Goal: Information Seeking & Learning: Learn about a topic

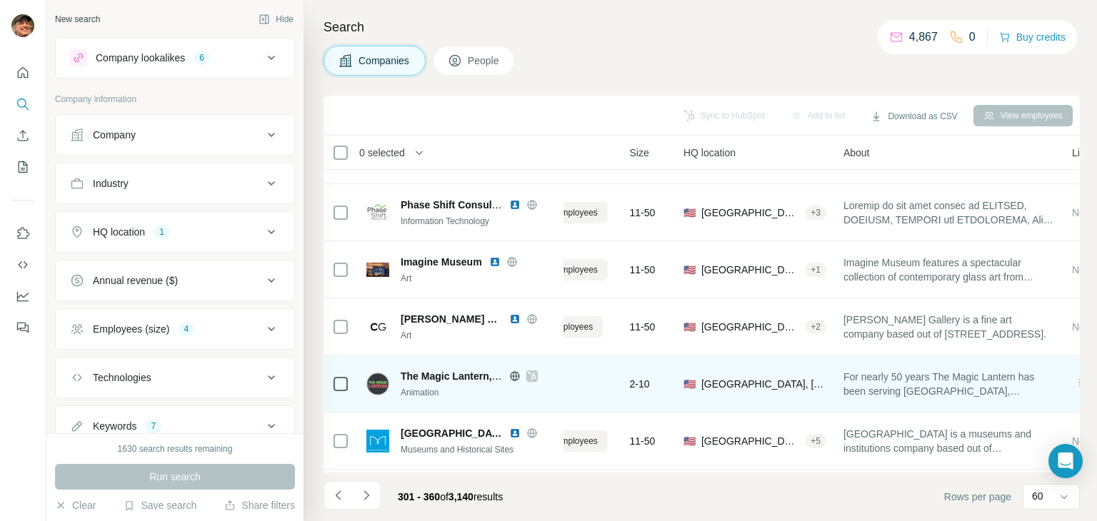
scroll to position [2428, 76]
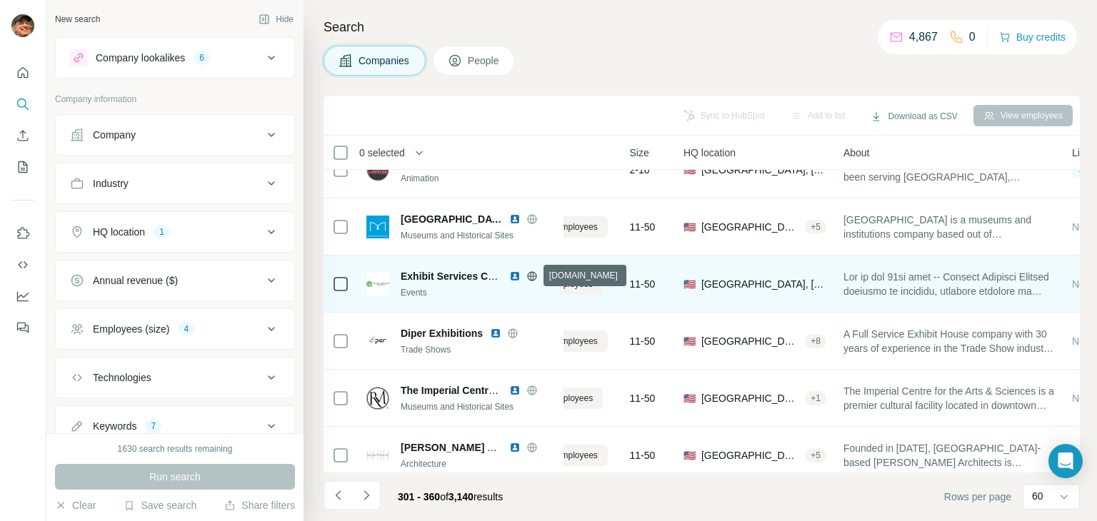
click at [528, 276] on icon at bounding box center [531, 276] width 9 height 1
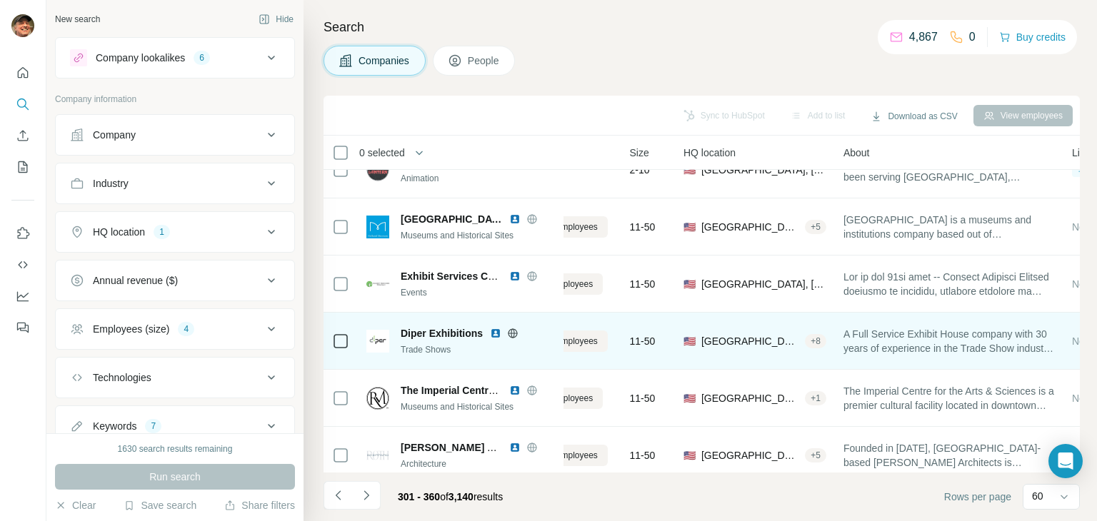
click at [511, 335] on icon at bounding box center [512, 333] width 11 height 11
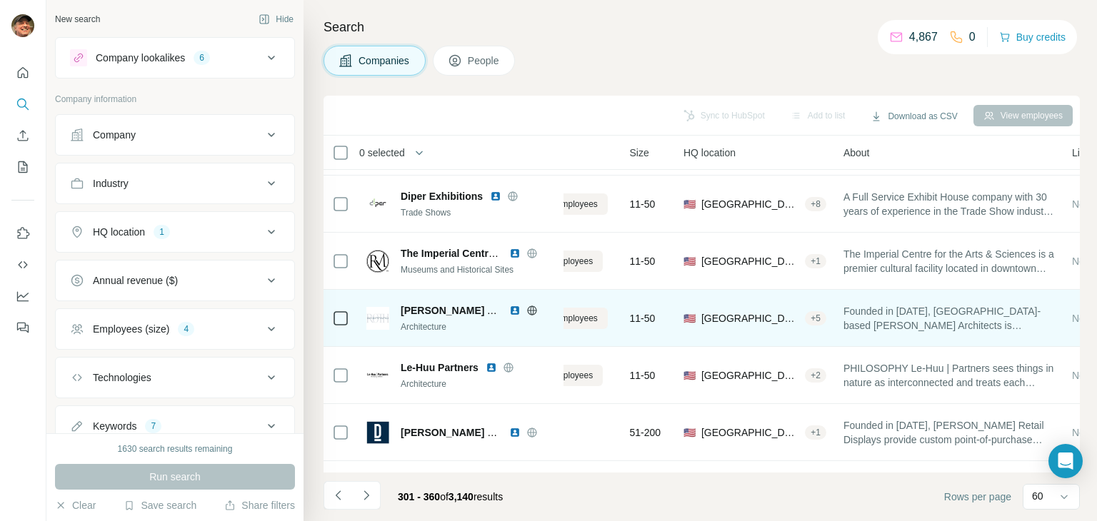
scroll to position [2571, 76]
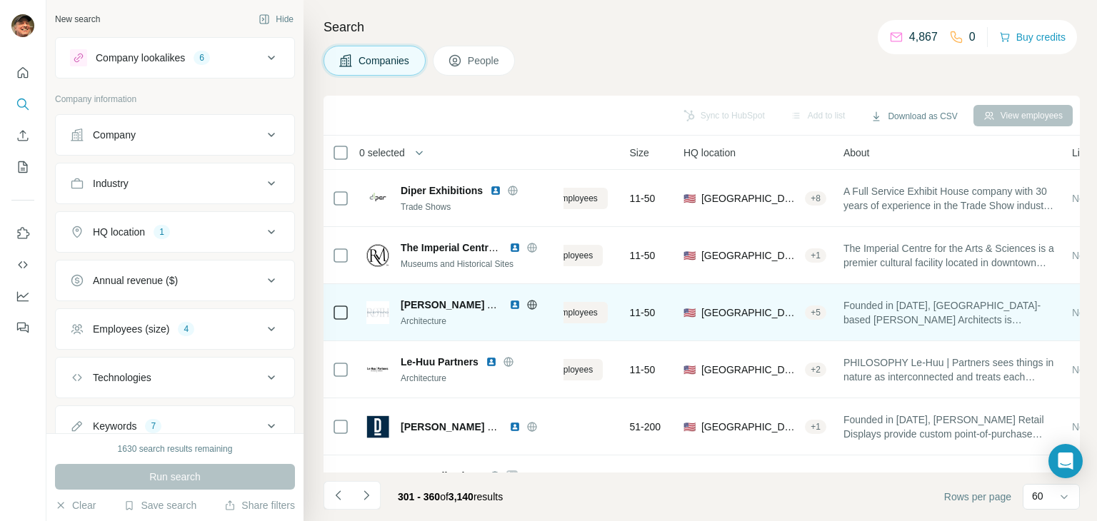
click at [528, 304] on icon at bounding box center [531, 304] width 9 height 1
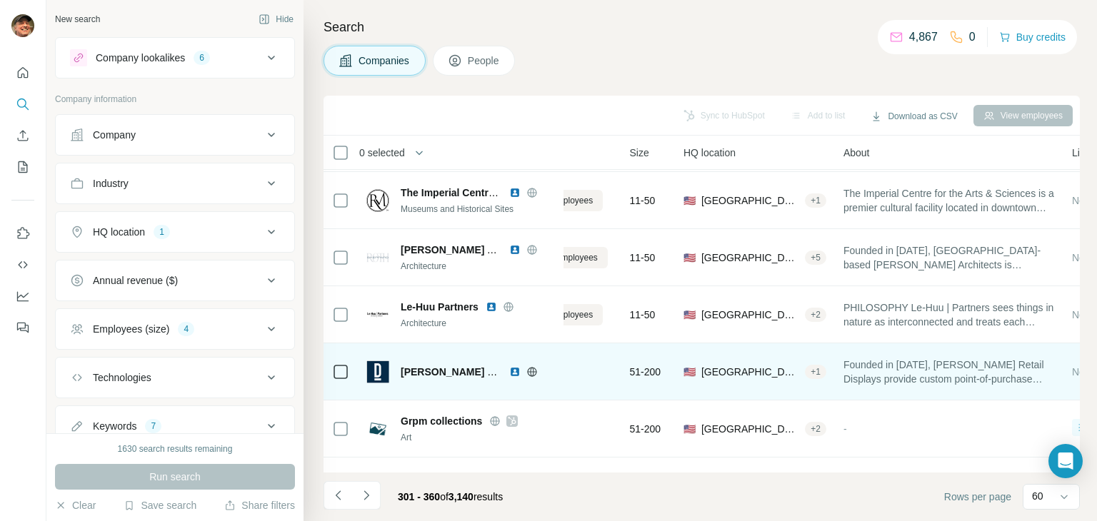
scroll to position [2642, 76]
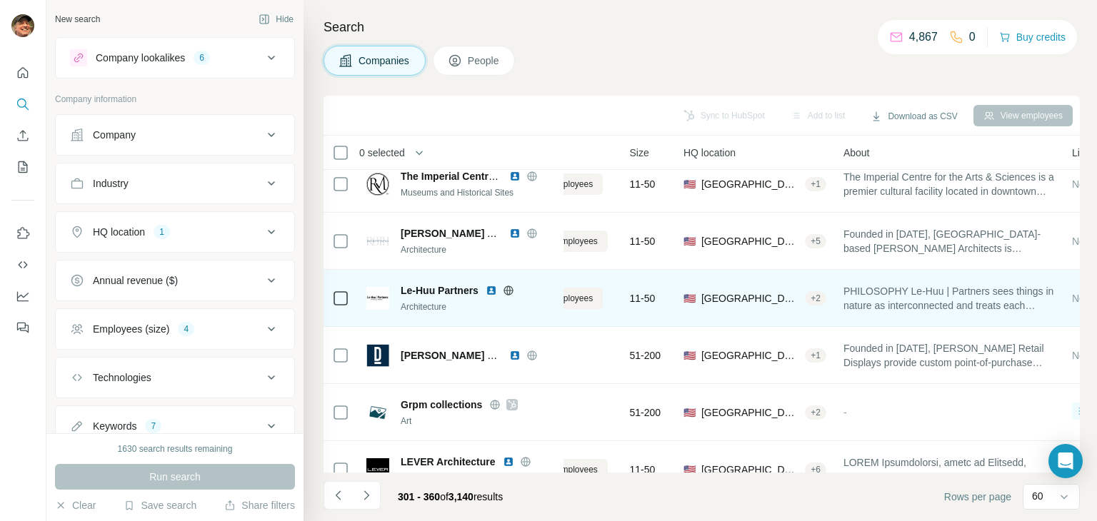
click at [508, 289] on icon at bounding box center [508, 290] width 4 height 9
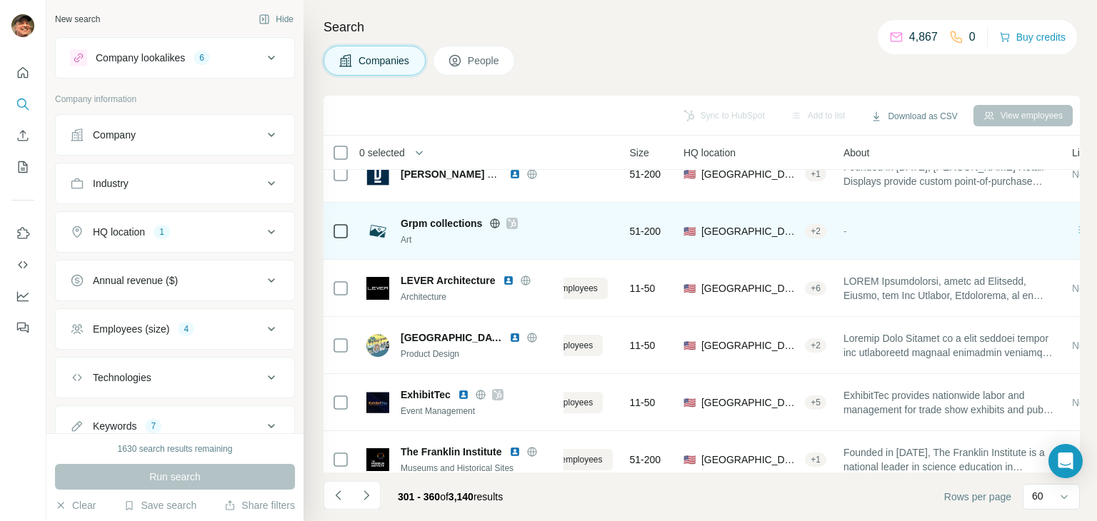
scroll to position [2856, 76]
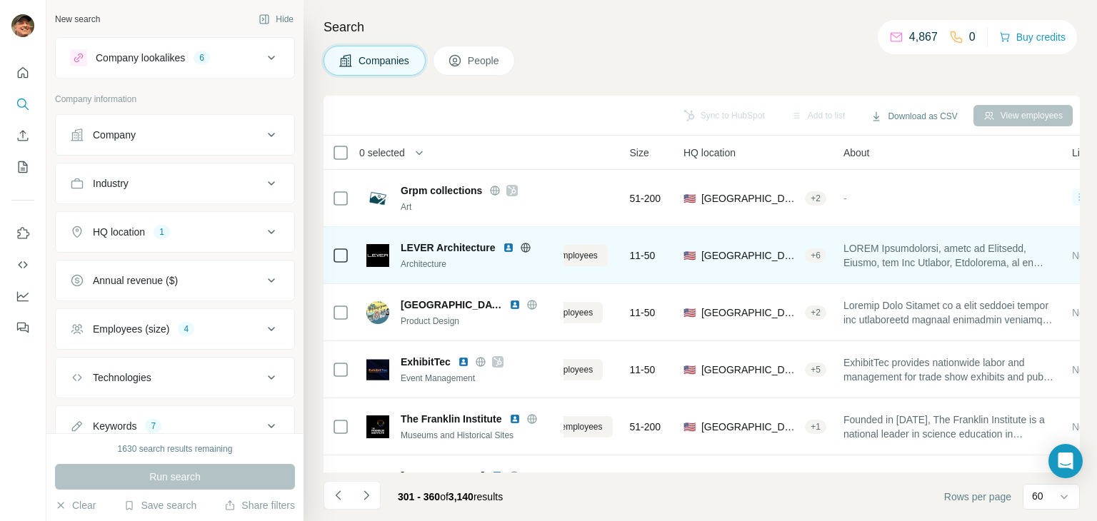
click at [526, 248] on icon at bounding box center [525, 247] width 11 height 11
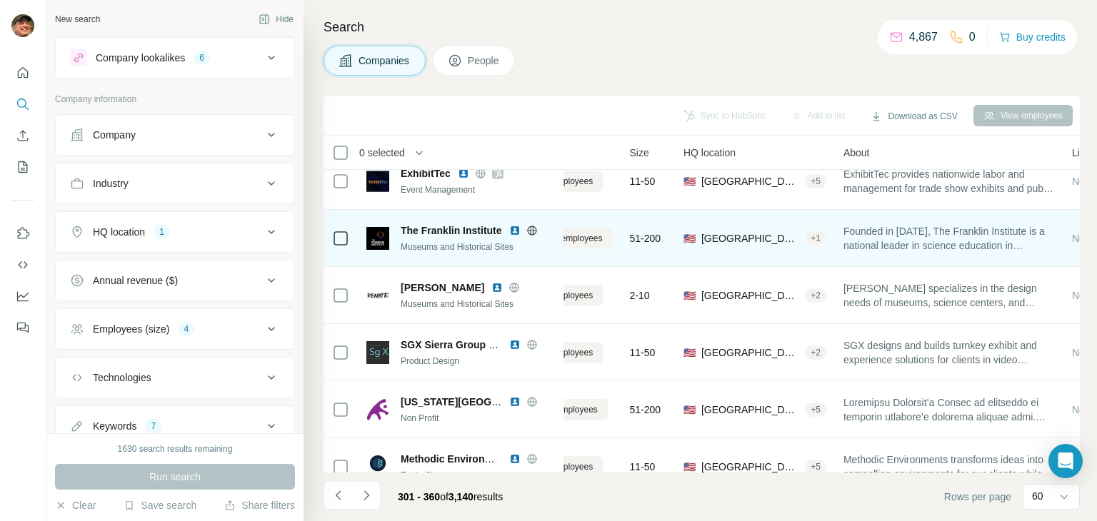
scroll to position [3132, 76]
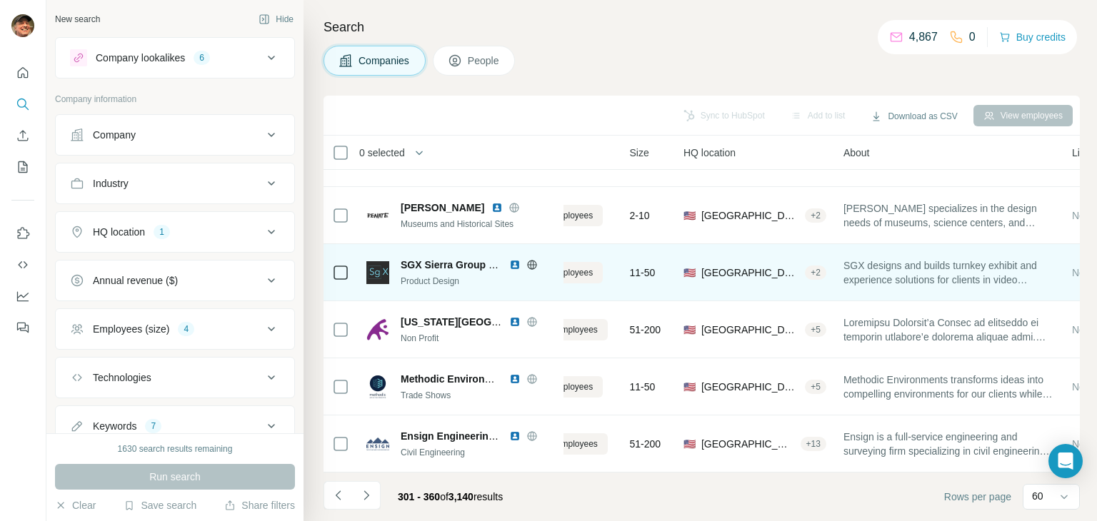
click at [528, 259] on icon at bounding box center [531, 264] width 11 height 11
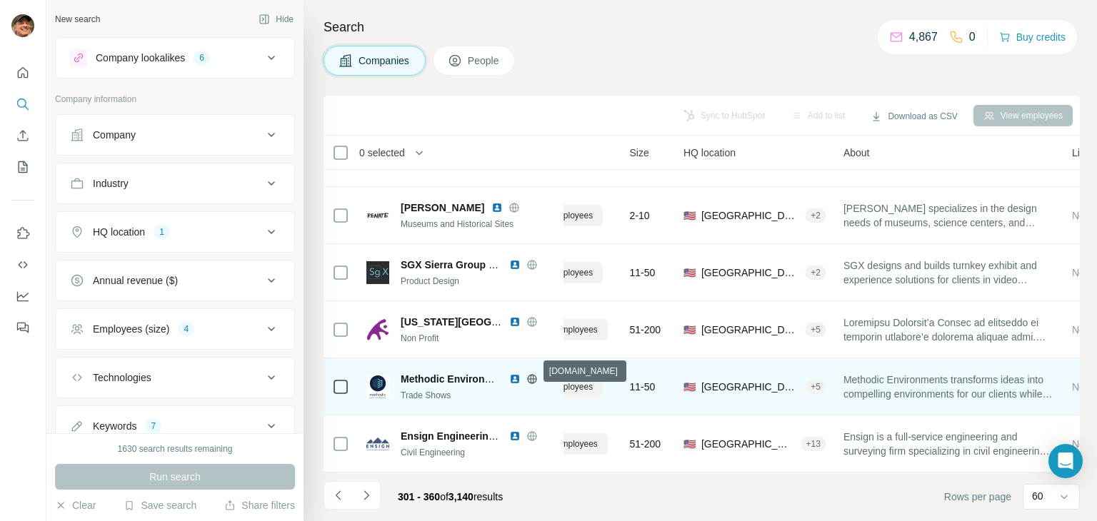
click at [532, 373] on icon at bounding box center [531, 378] width 11 height 11
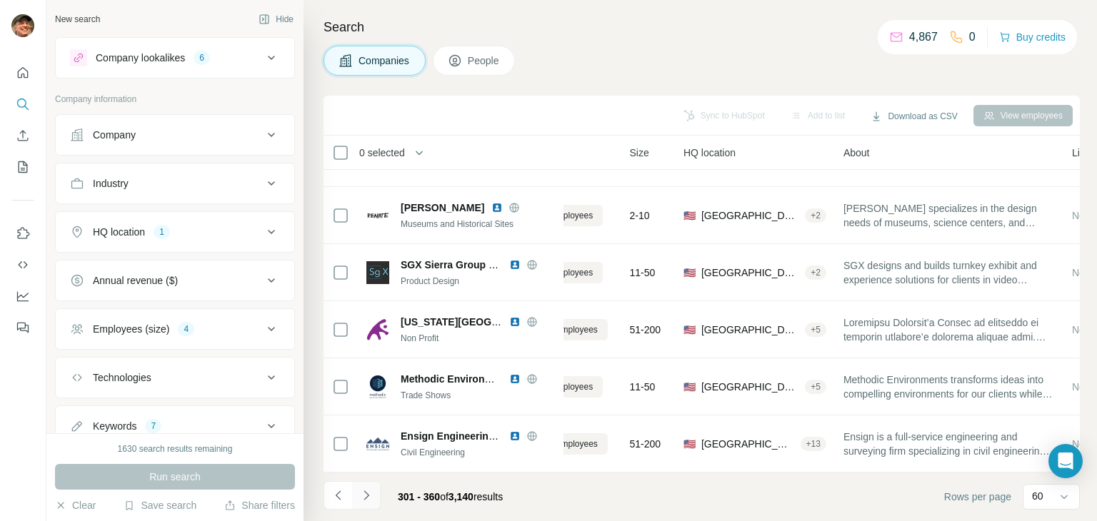
click at [363, 500] on icon "Navigate to next page" at bounding box center [366, 495] width 14 height 14
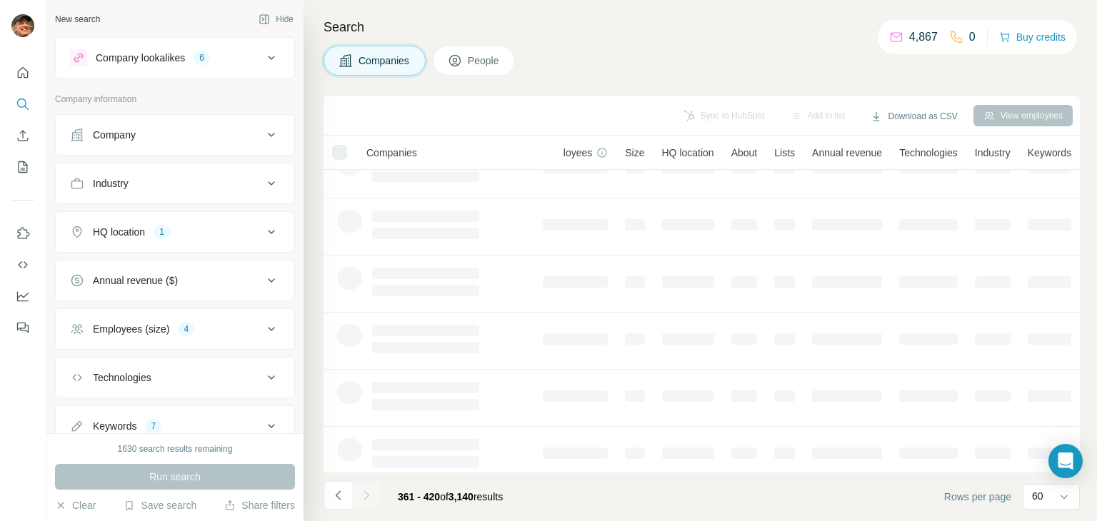
scroll to position [0, 64]
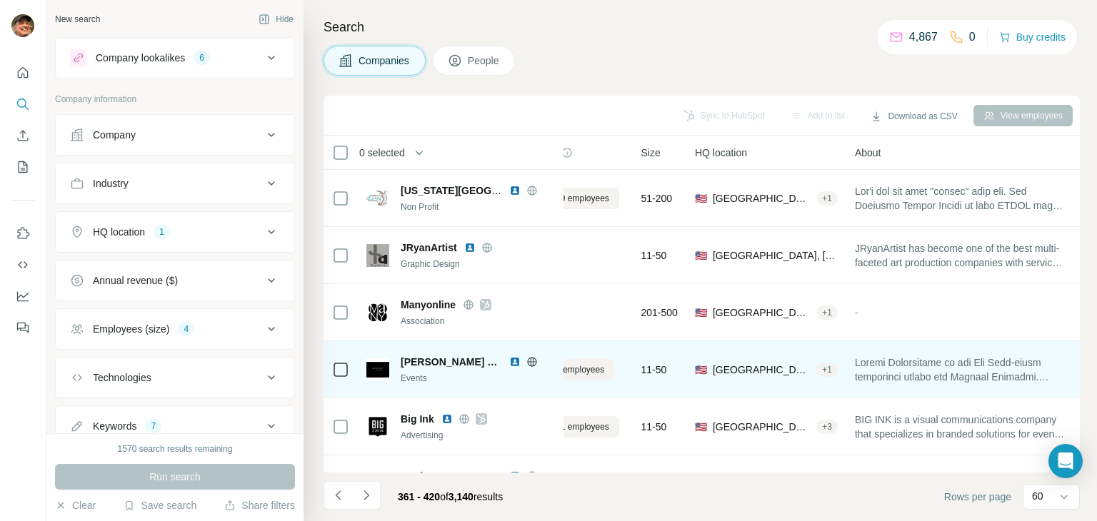
click at [528, 363] on icon at bounding box center [531, 361] width 11 height 11
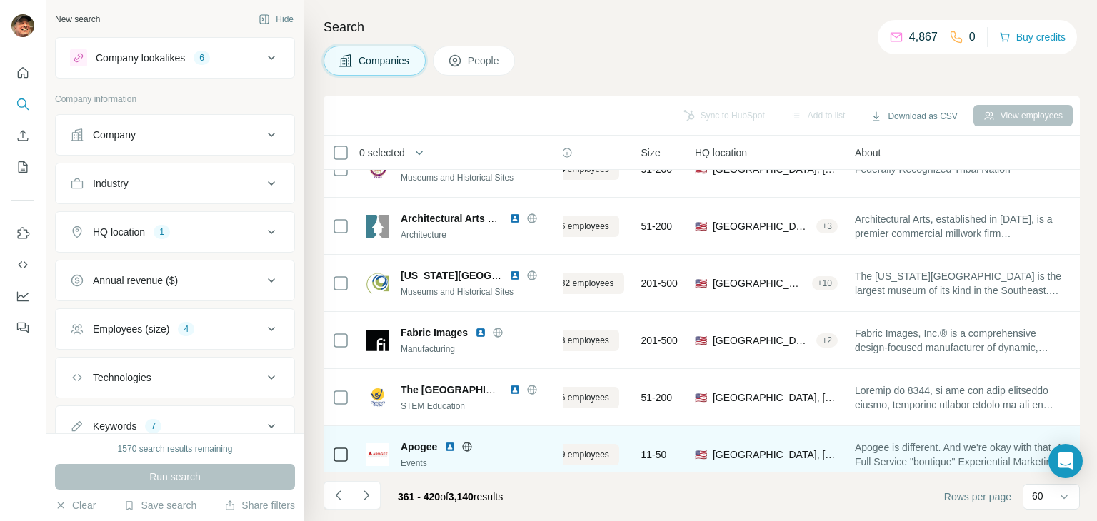
scroll to position [428, 64]
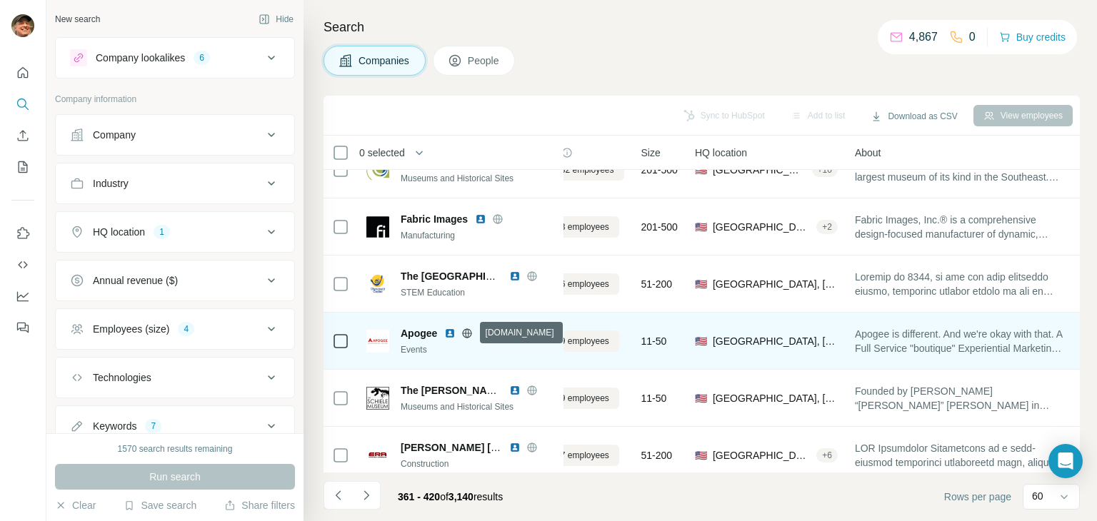
click at [466, 332] on icon at bounding box center [468, 332] width 4 height 9
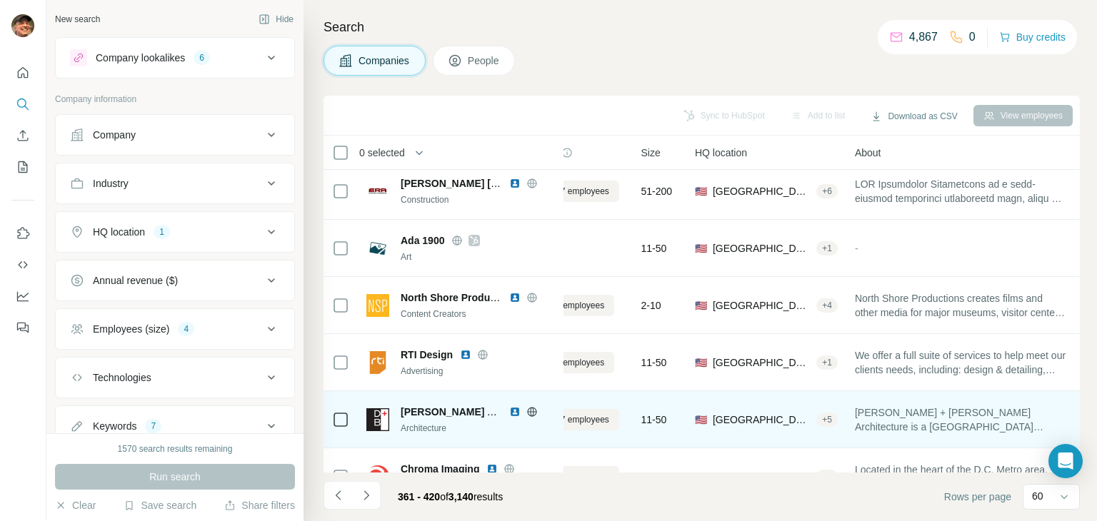
scroll to position [785, 64]
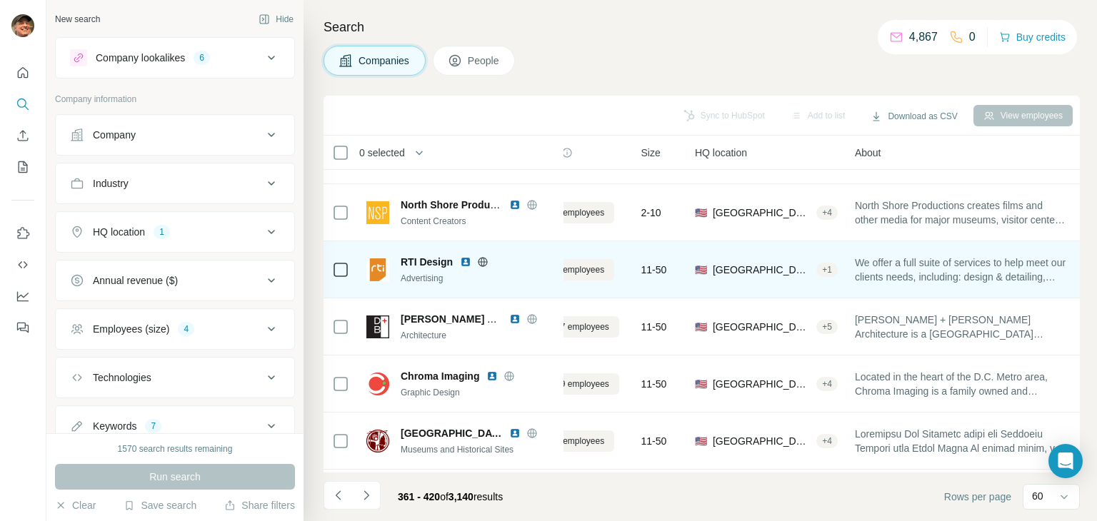
click at [483, 258] on icon at bounding box center [482, 261] width 11 height 11
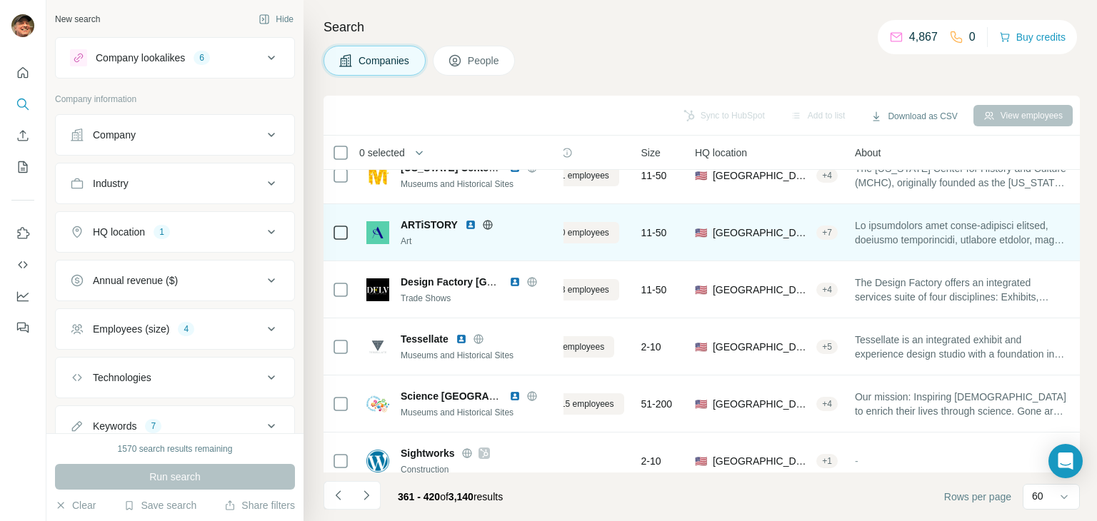
scroll to position [1357, 64]
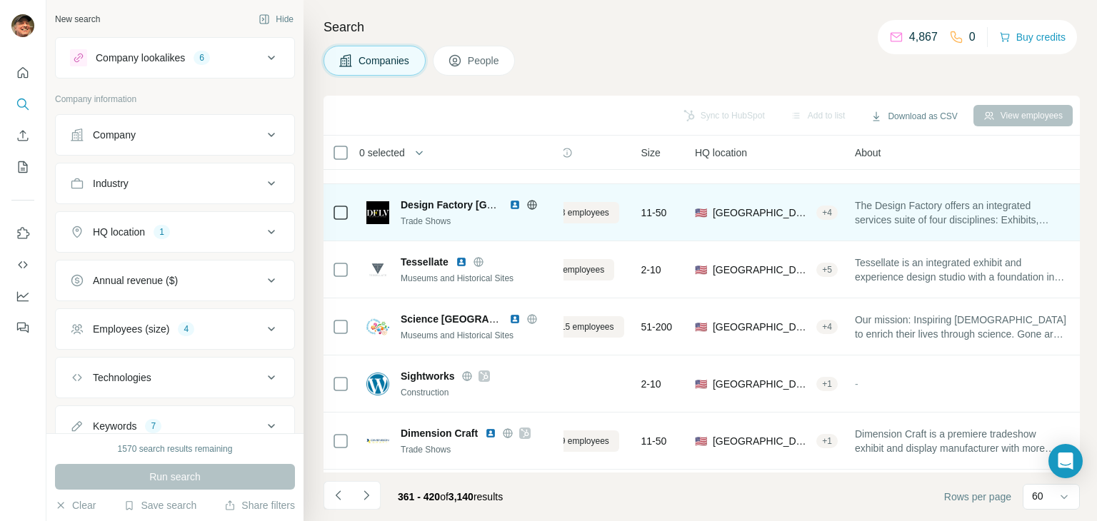
click at [533, 201] on icon at bounding box center [532, 204] width 4 height 9
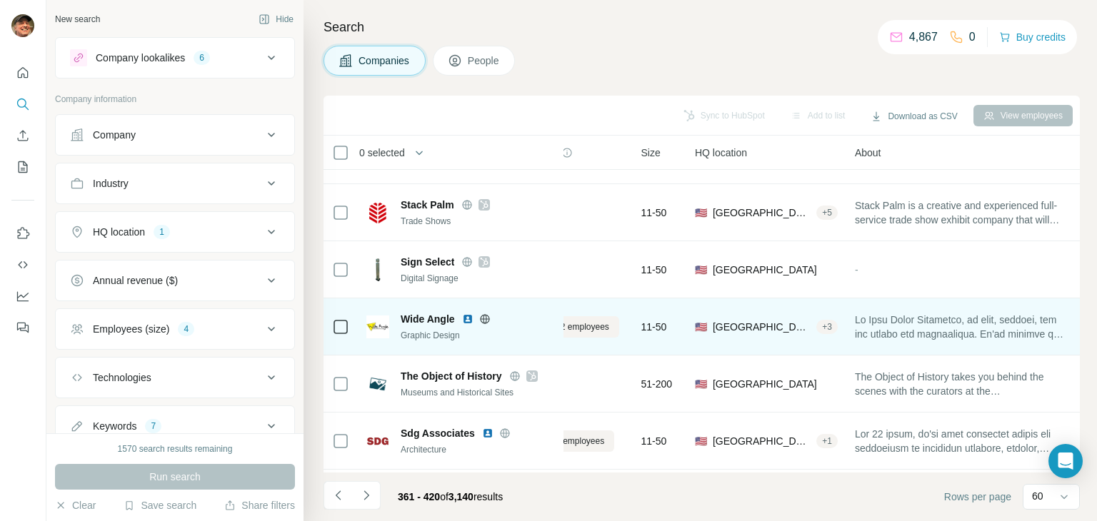
scroll to position [3132, 64]
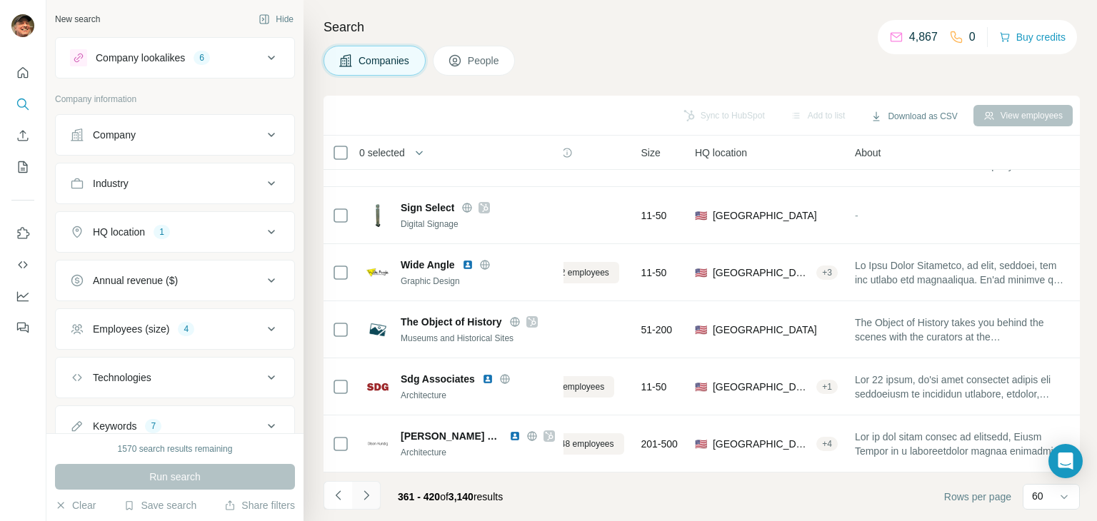
click at [366, 496] on icon "Navigate to next page" at bounding box center [366, 495] width 14 height 14
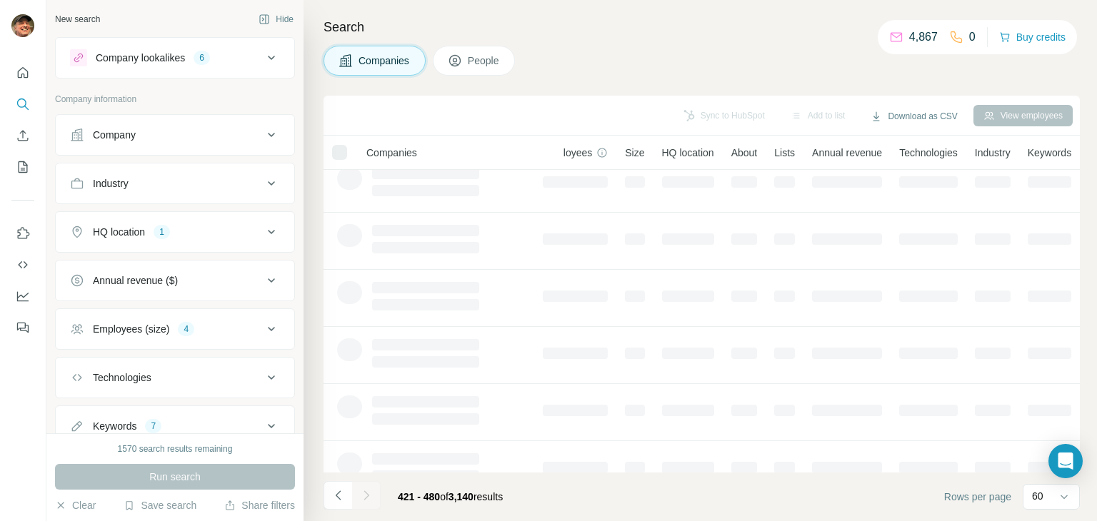
scroll to position [0, 64]
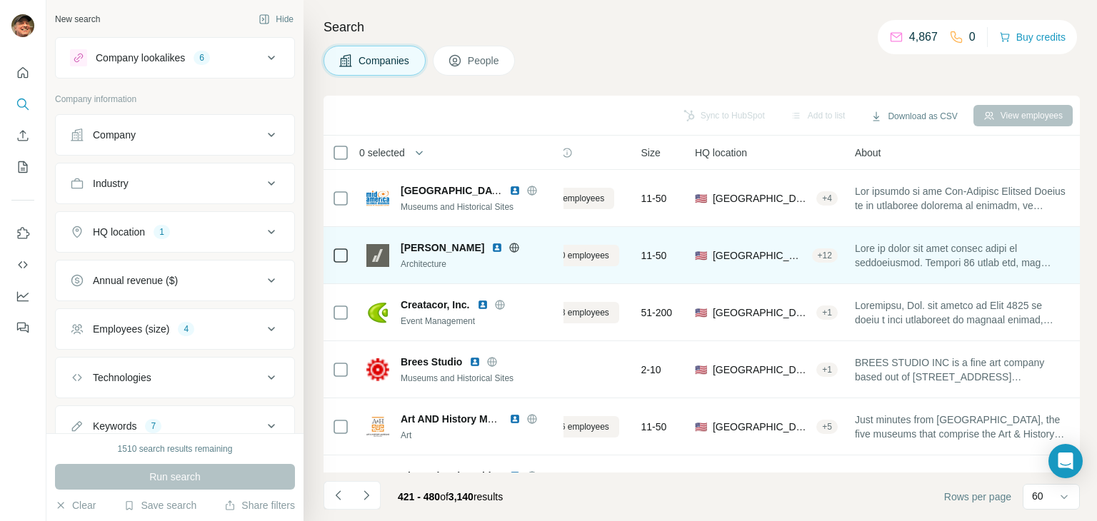
click at [510, 251] on icon at bounding box center [514, 247] width 9 height 9
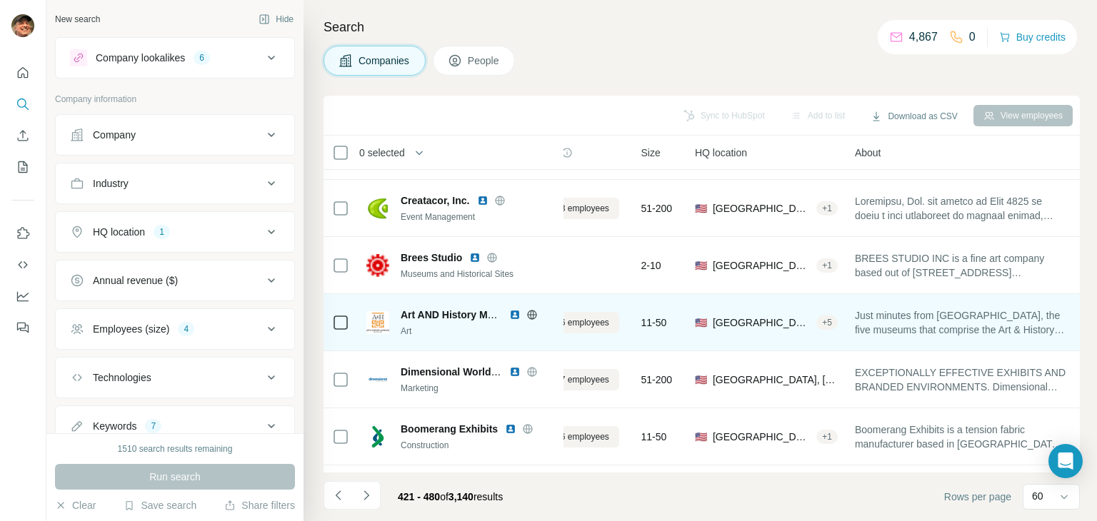
scroll to position [71, 64]
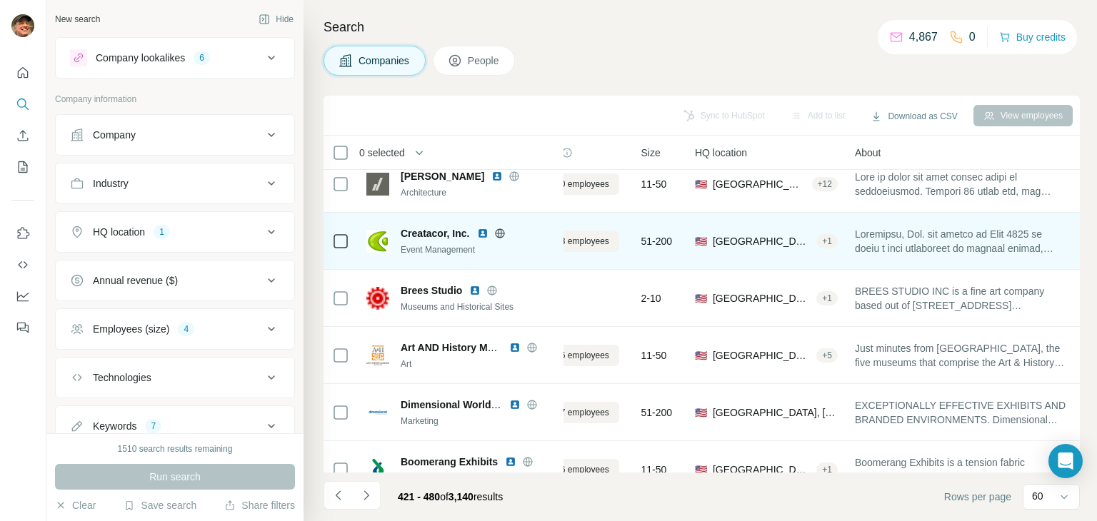
click at [501, 235] on icon at bounding box center [500, 233] width 4 height 9
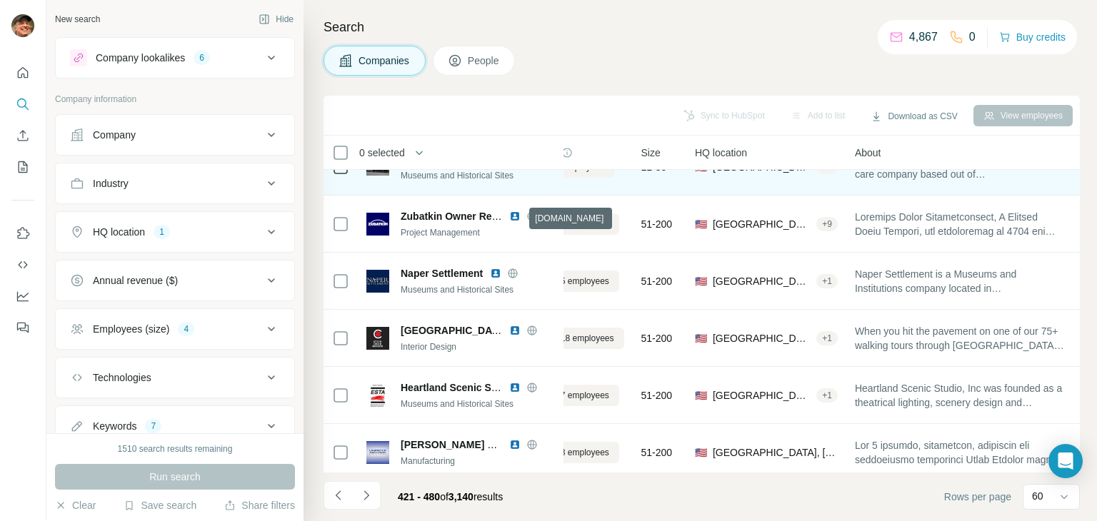
scroll to position [571, 64]
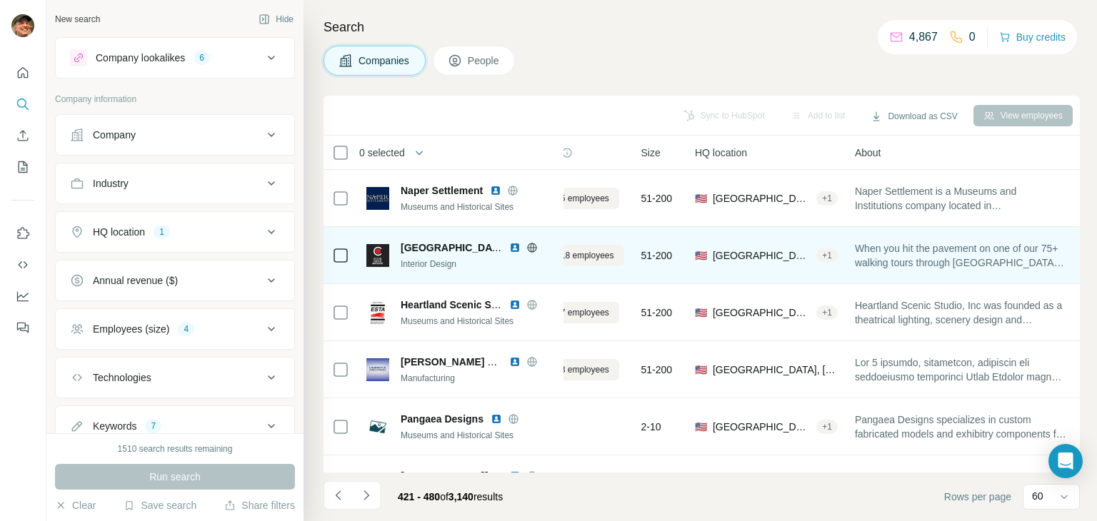
click at [528, 246] on icon at bounding box center [531, 247] width 11 height 11
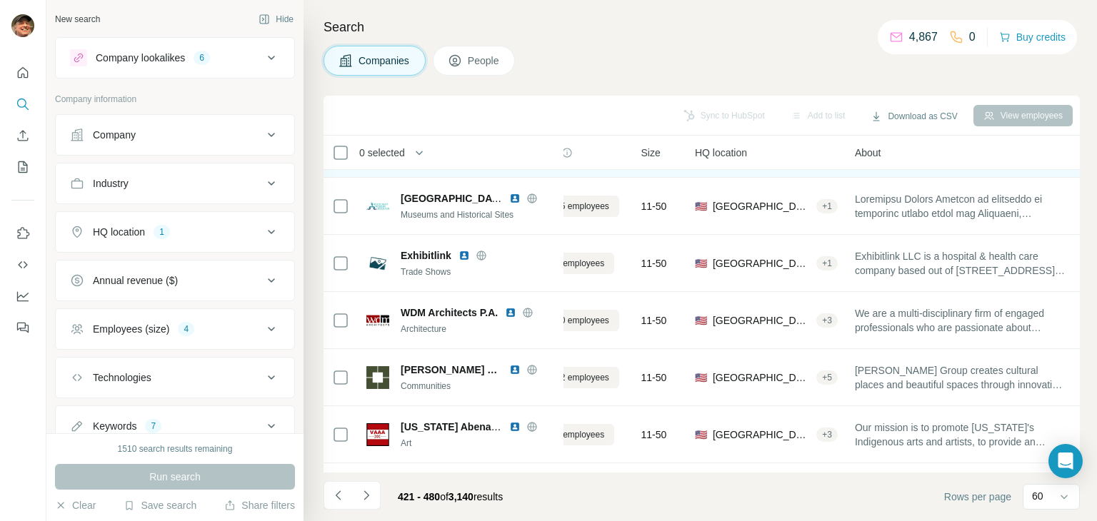
scroll to position [928, 64]
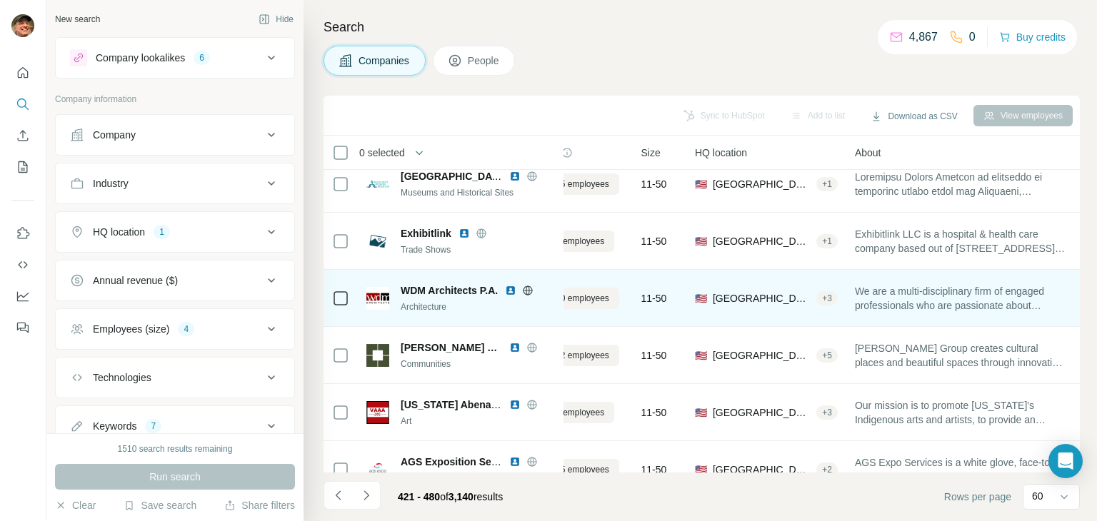
click at [528, 288] on icon at bounding box center [527, 290] width 11 height 11
